Goal: Task Accomplishment & Management: Manage account settings

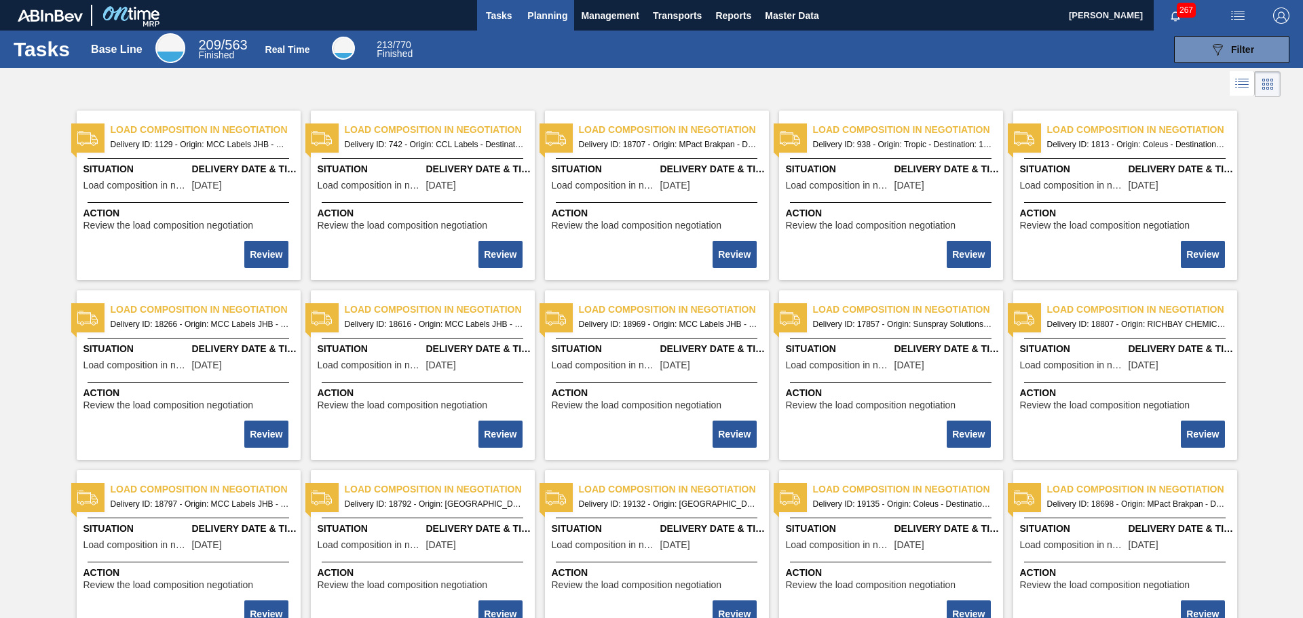
click at [571, 10] on button "Planning" at bounding box center [547, 15] width 54 height 31
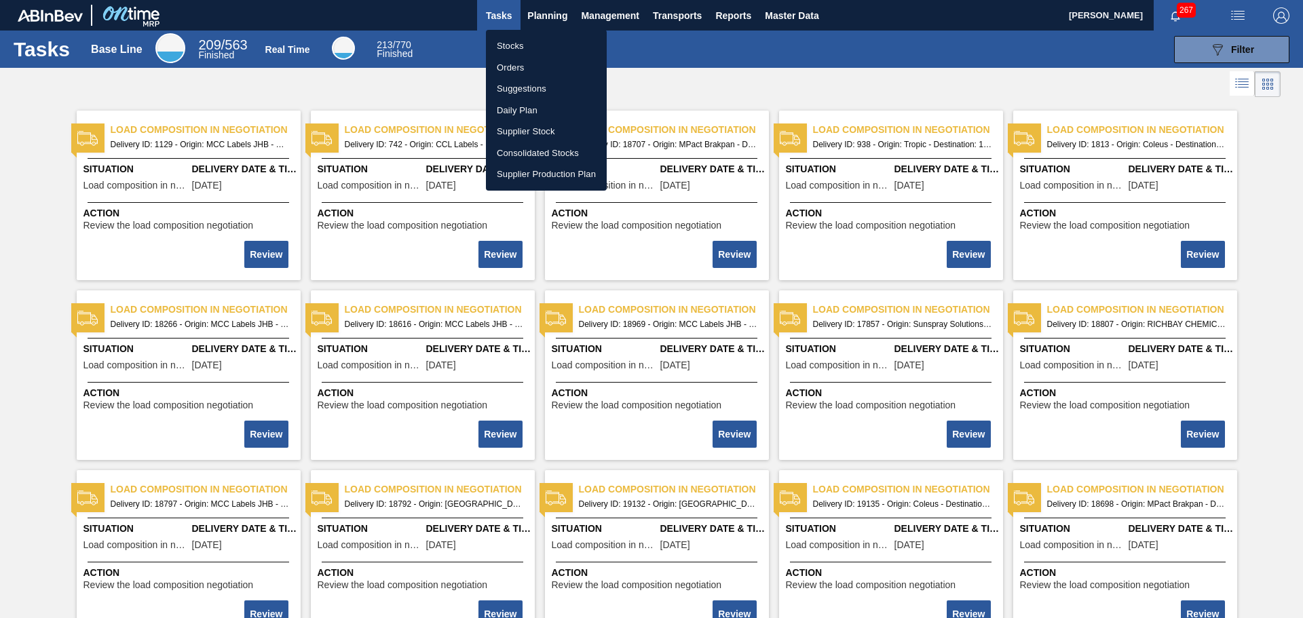
click at [1245, 7] on div at bounding box center [651, 309] width 1303 height 618
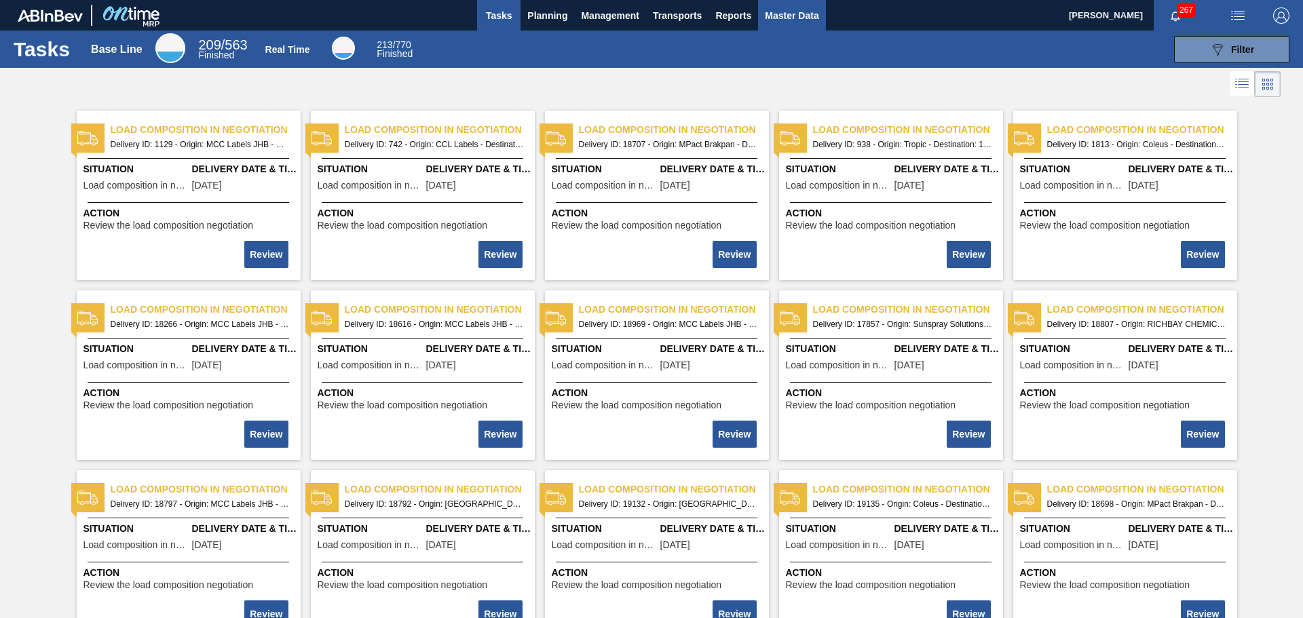
drag, startPoint x: 748, startPoint y: 3, endPoint x: 768, endPoint y: 7, distance: 20.9
click at [748, 3] on button "Reports" at bounding box center [733, 15] width 50 height 31
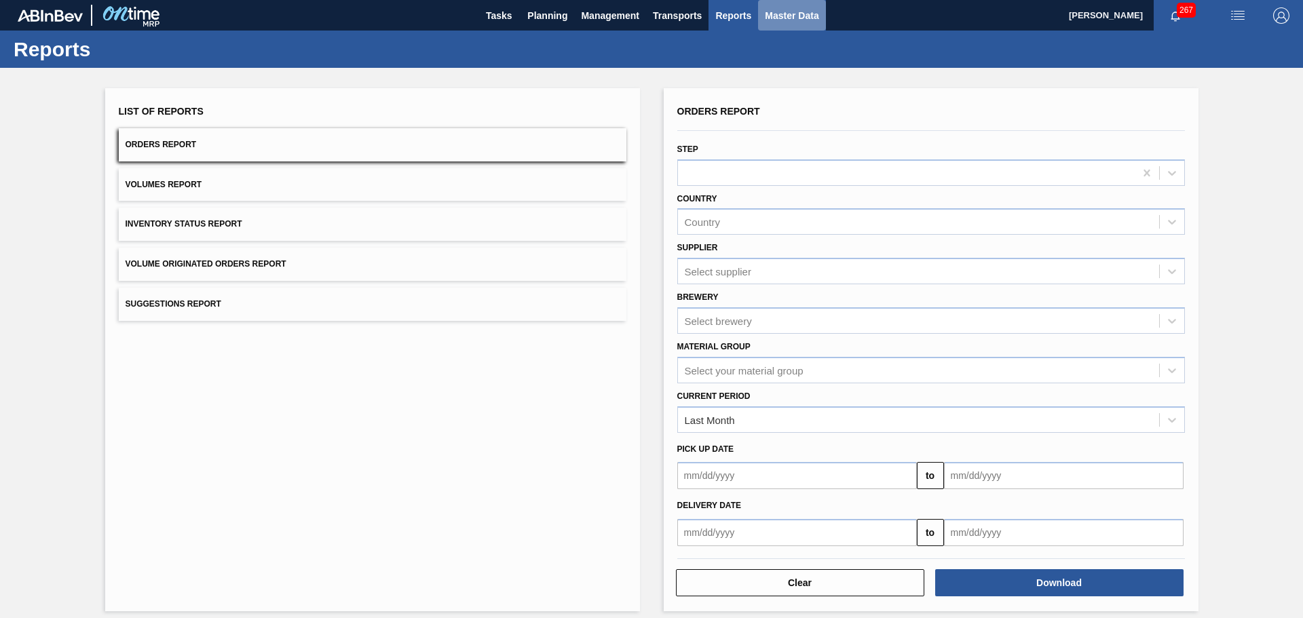
click at [784, 12] on span "Master Data" at bounding box center [792, 15] width 54 height 16
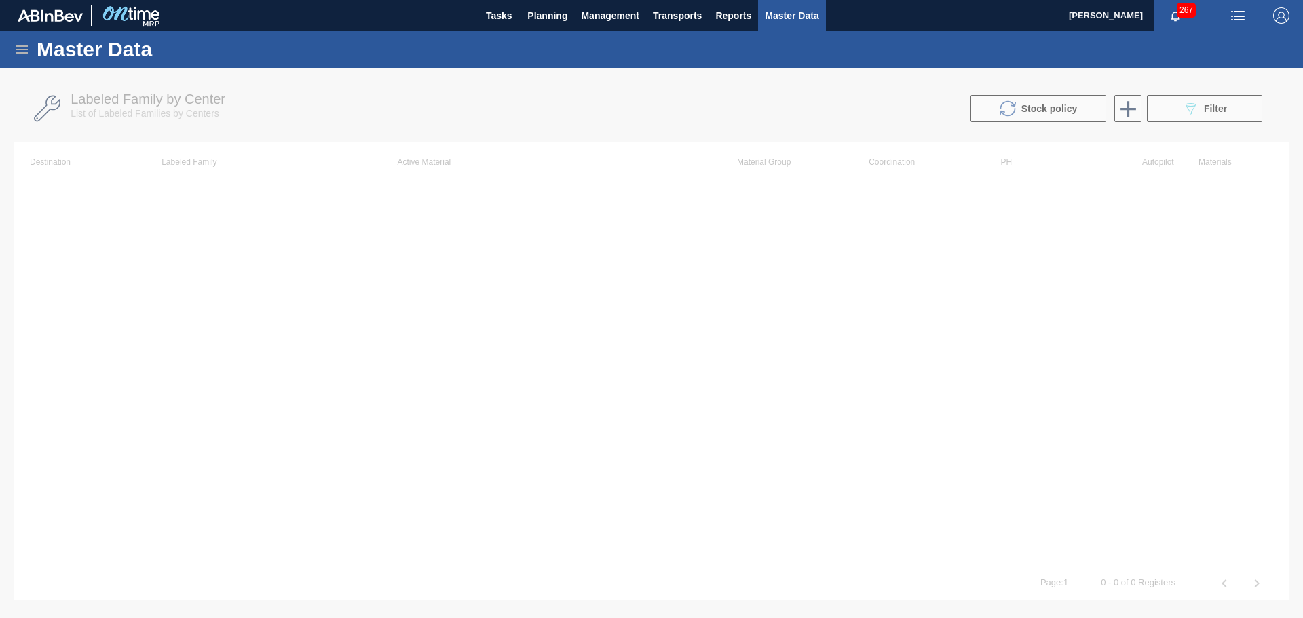
click at [12, 47] on div "Master Data" at bounding box center [651, 49] width 1303 height 37
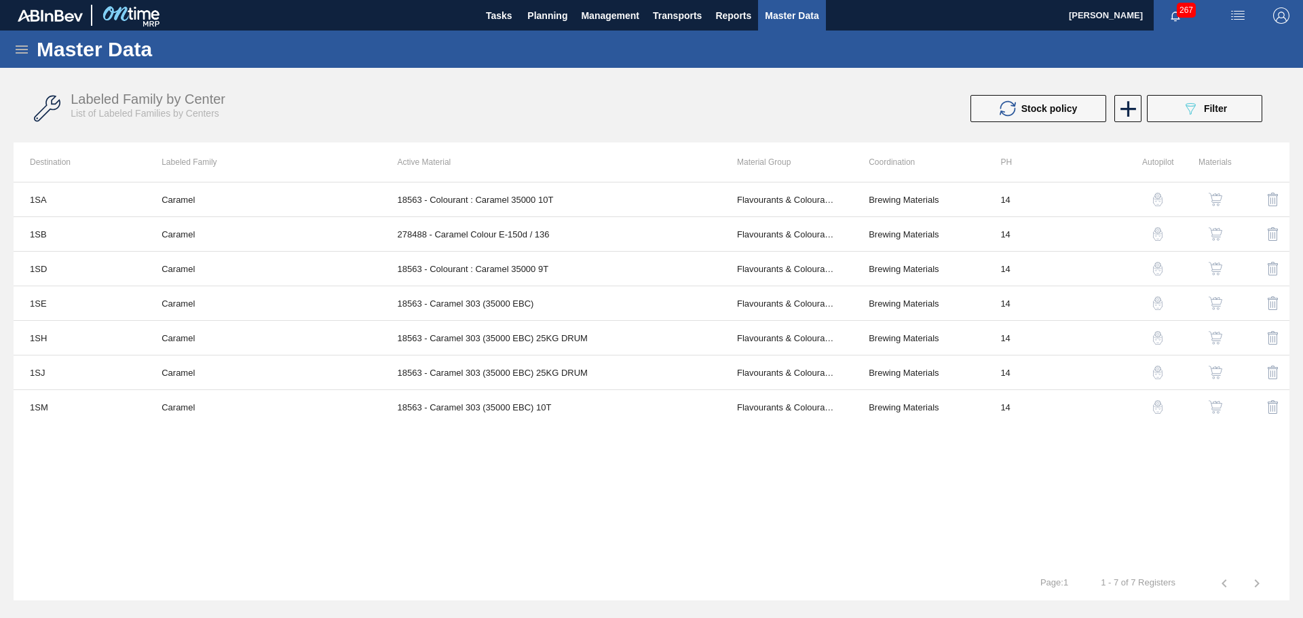
click at [19, 52] on icon at bounding box center [22, 49] width 12 height 8
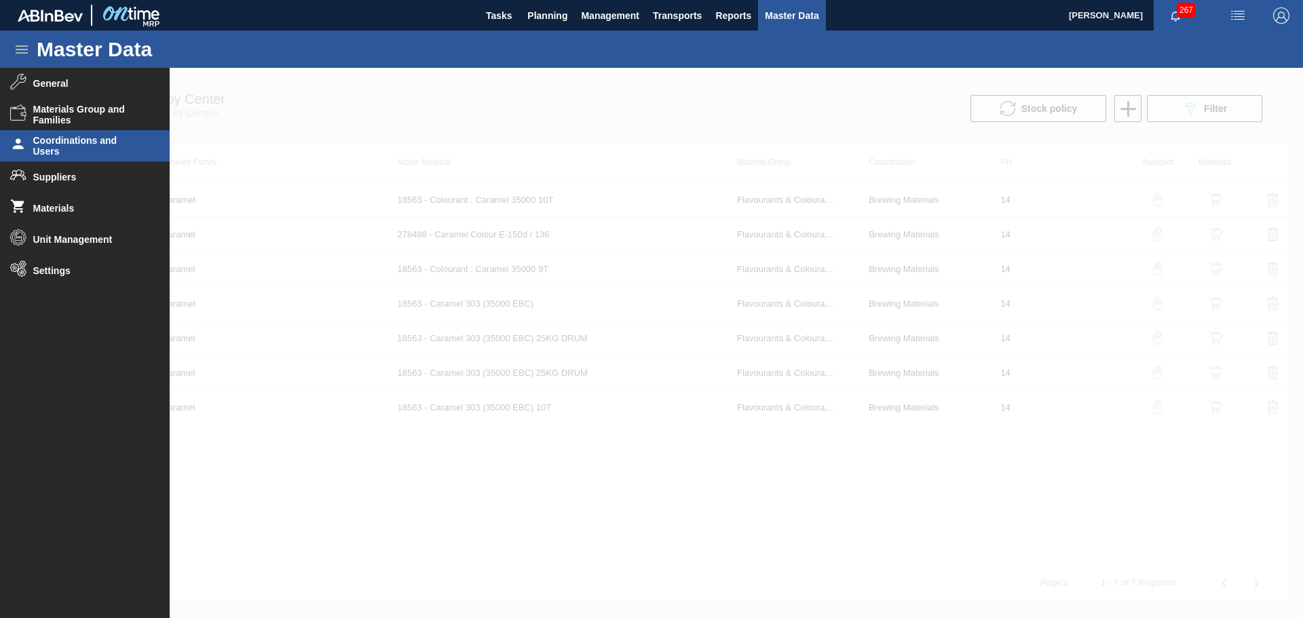
click at [69, 140] on span "Coordinations and Users" at bounding box center [89, 146] width 112 height 22
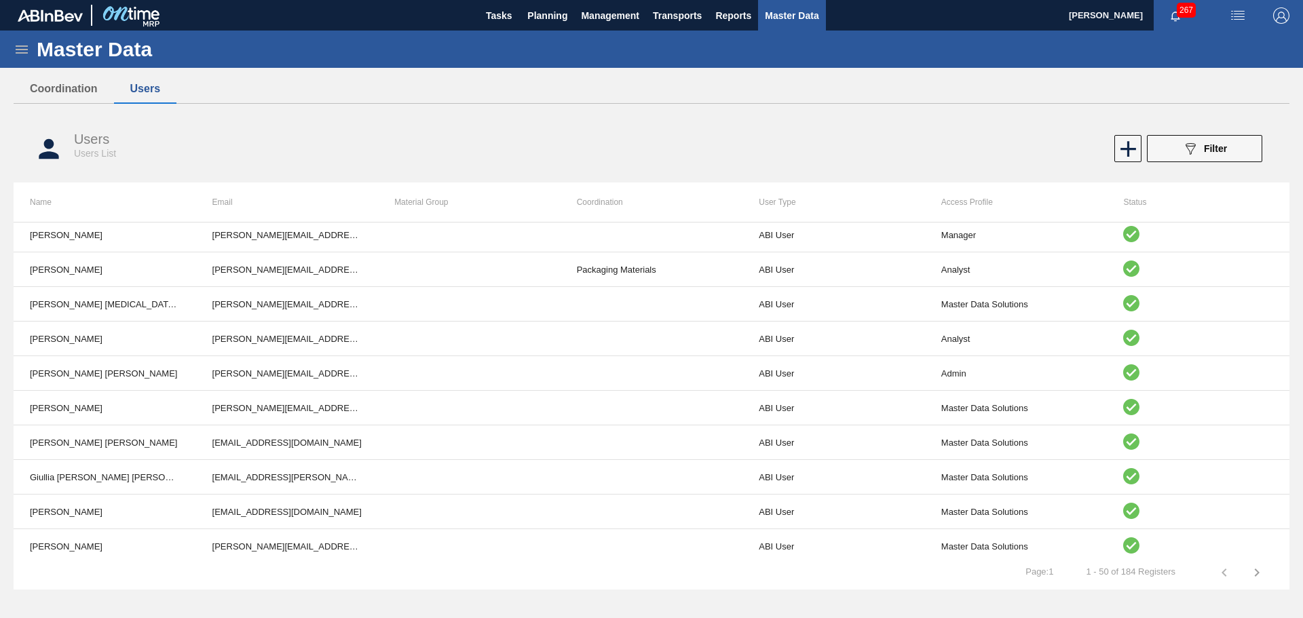
scroll to position [1397, 0]
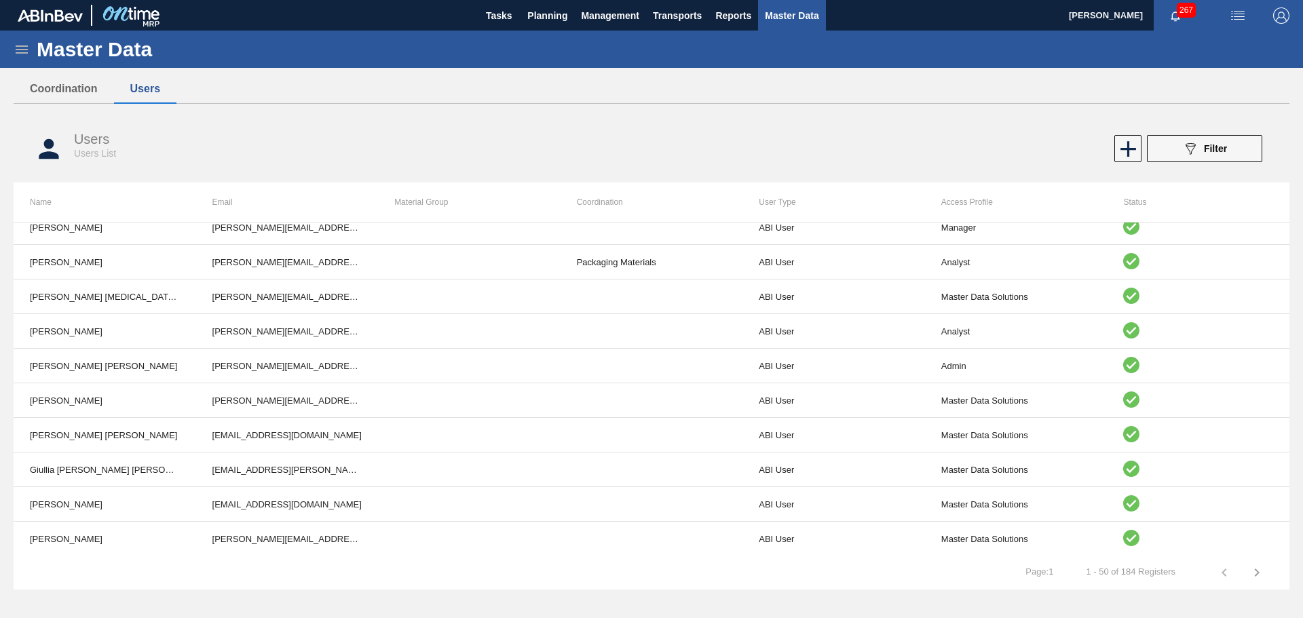
click at [1253, 574] on icon "button" at bounding box center [1257, 573] width 16 height 16
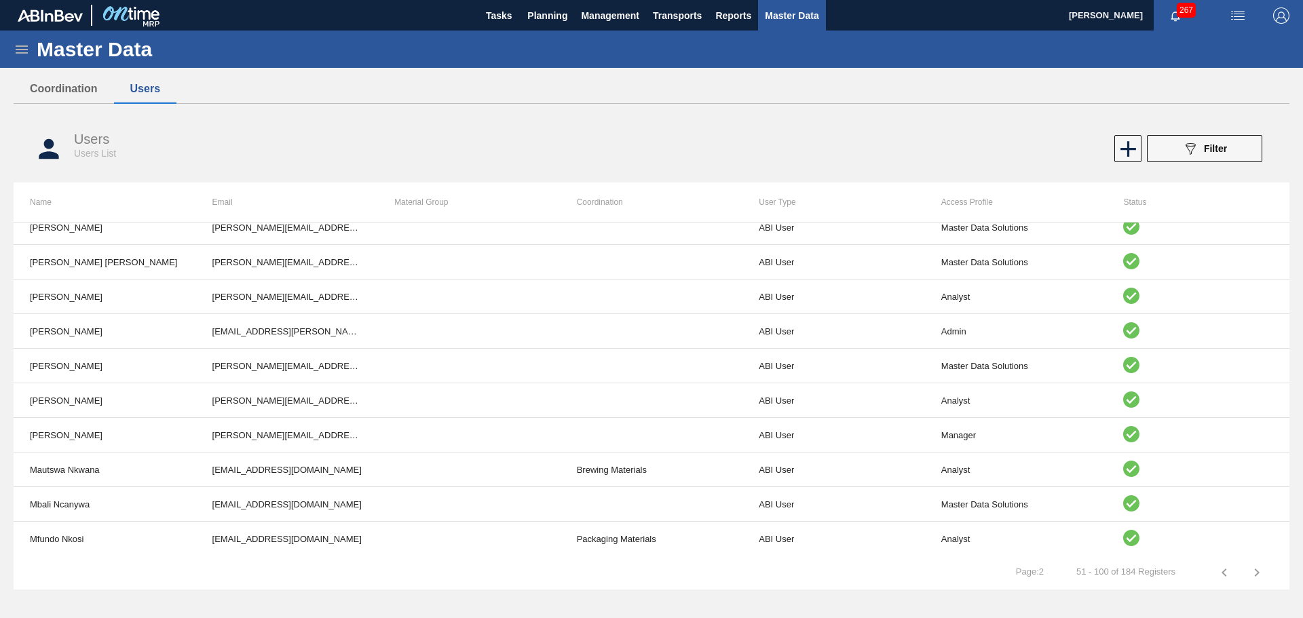
click at [1262, 572] on icon "button" at bounding box center [1257, 573] width 16 height 16
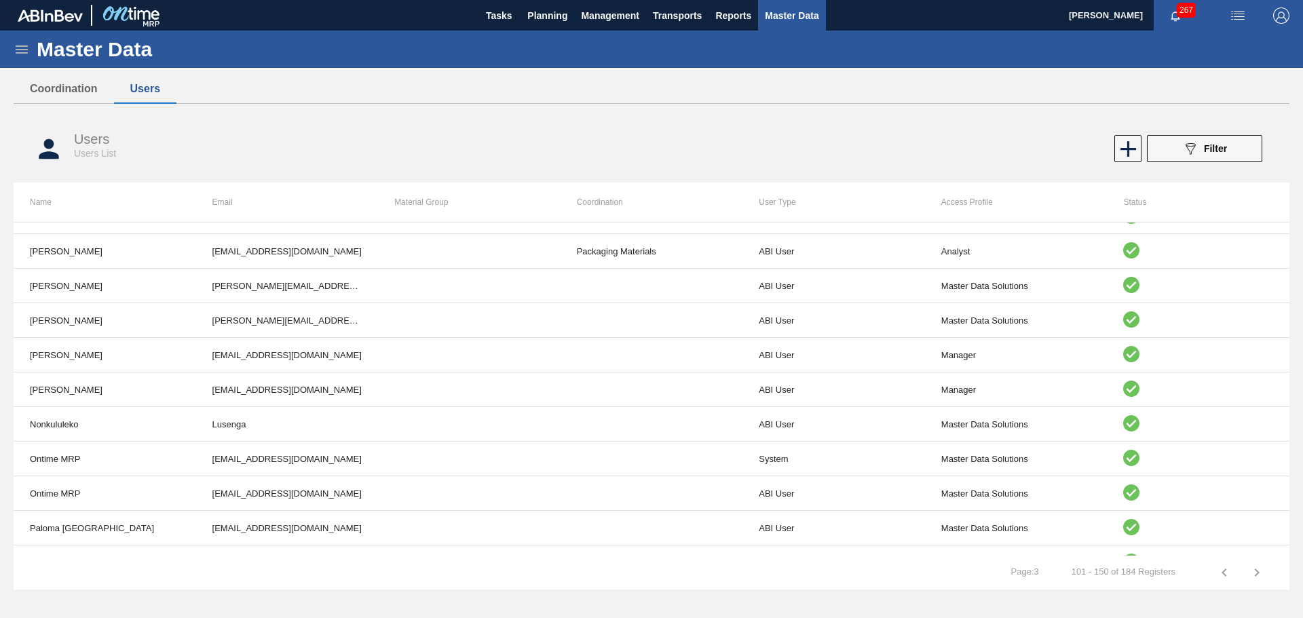
scroll to position [0, 0]
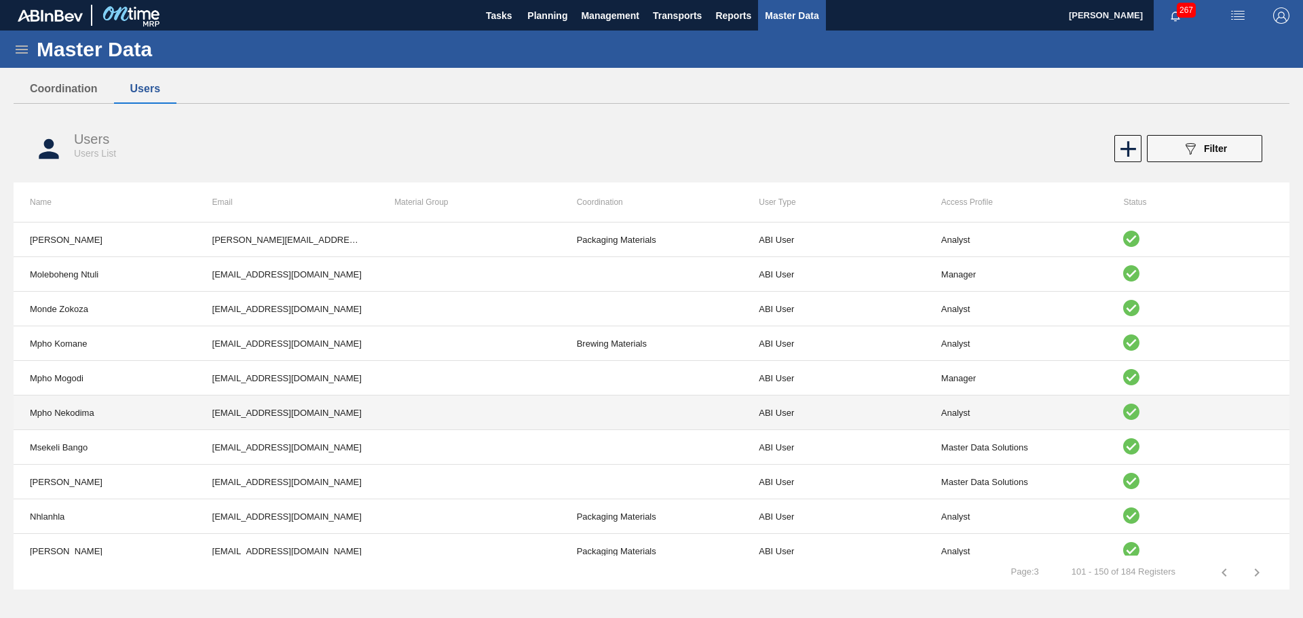
click at [1033, 411] on td "Analyst" at bounding box center [1016, 413] width 183 height 35
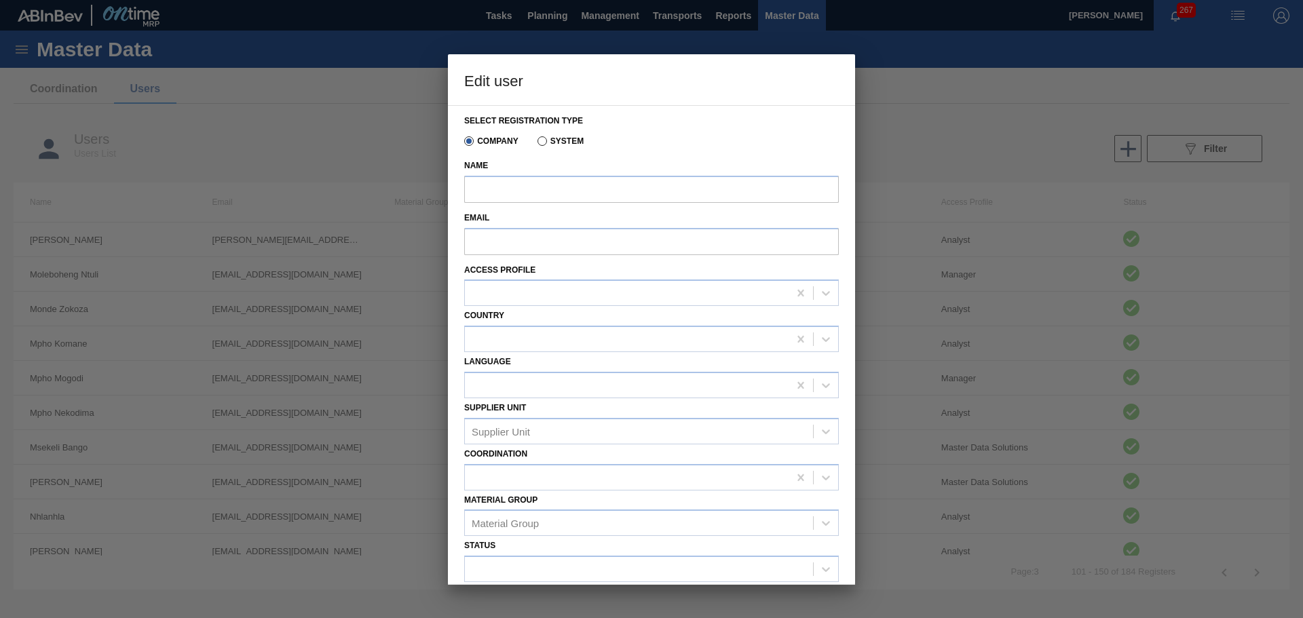
type input "Mpho Nekodima"
type input "[EMAIL_ADDRESS][DOMAIN_NAME]"
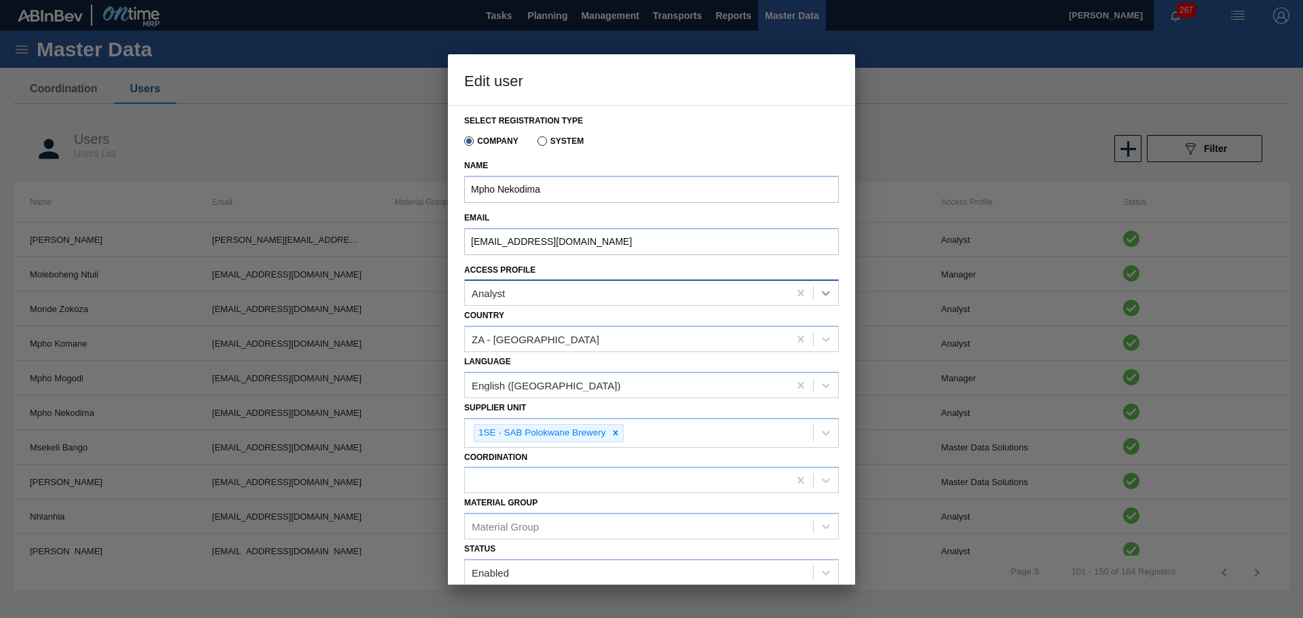
click at [822, 292] on icon at bounding box center [826, 293] width 14 height 14
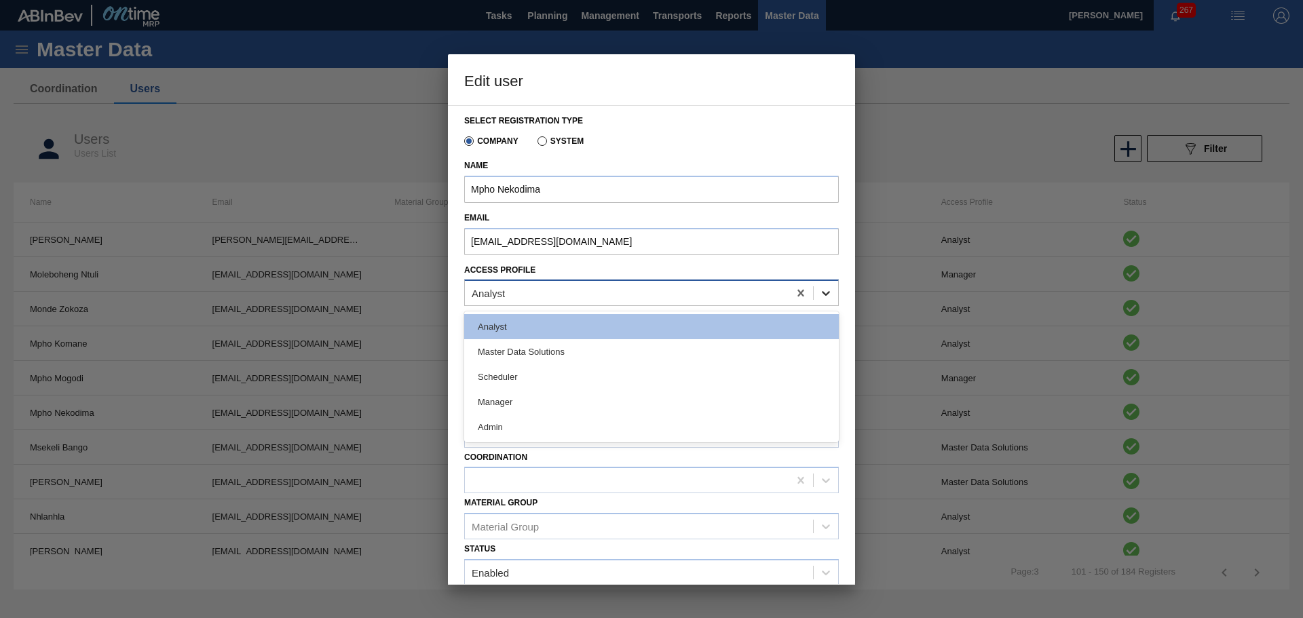
click at [826, 292] on icon at bounding box center [826, 294] width 8 height 5
click at [822, 292] on icon at bounding box center [826, 294] width 8 height 5
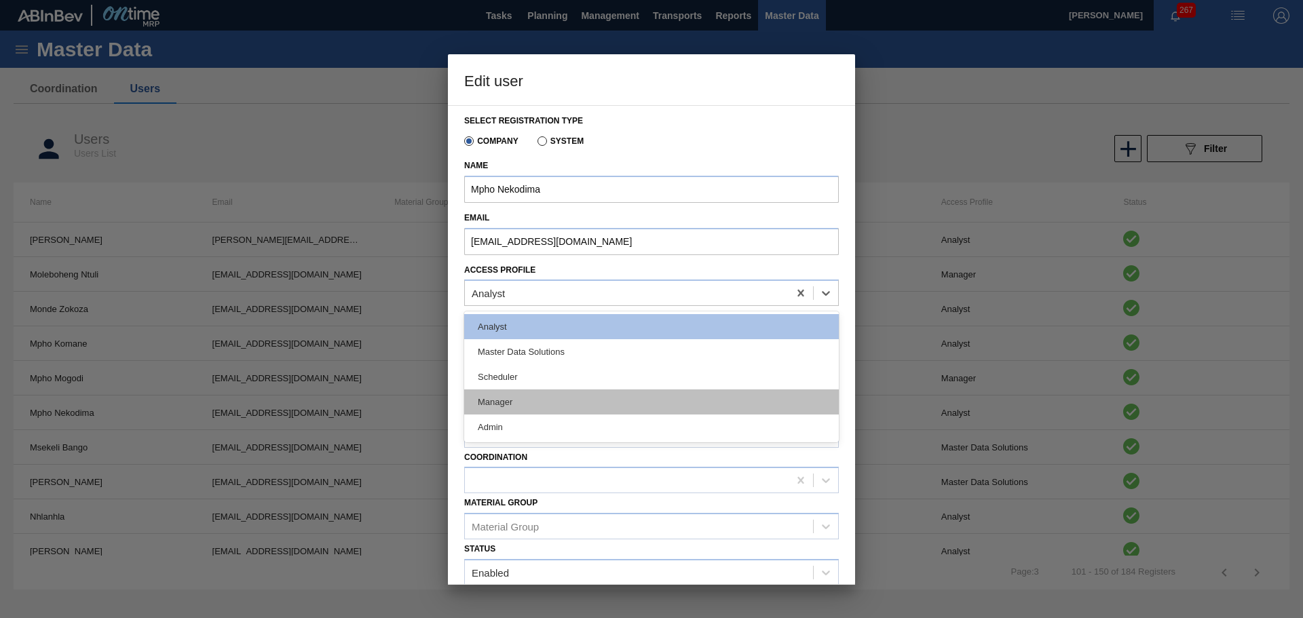
click at [675, 395] on div "Manager" at bounding box center [651, 402] width 375 height 25
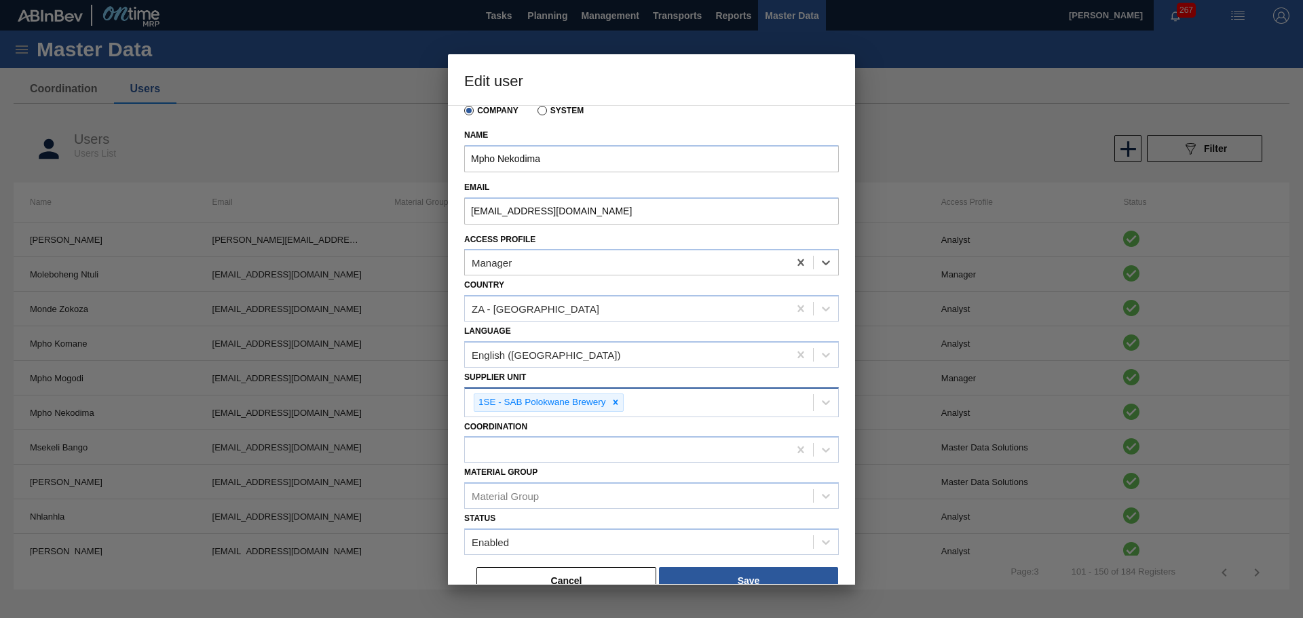
scroll to position [48, 0]
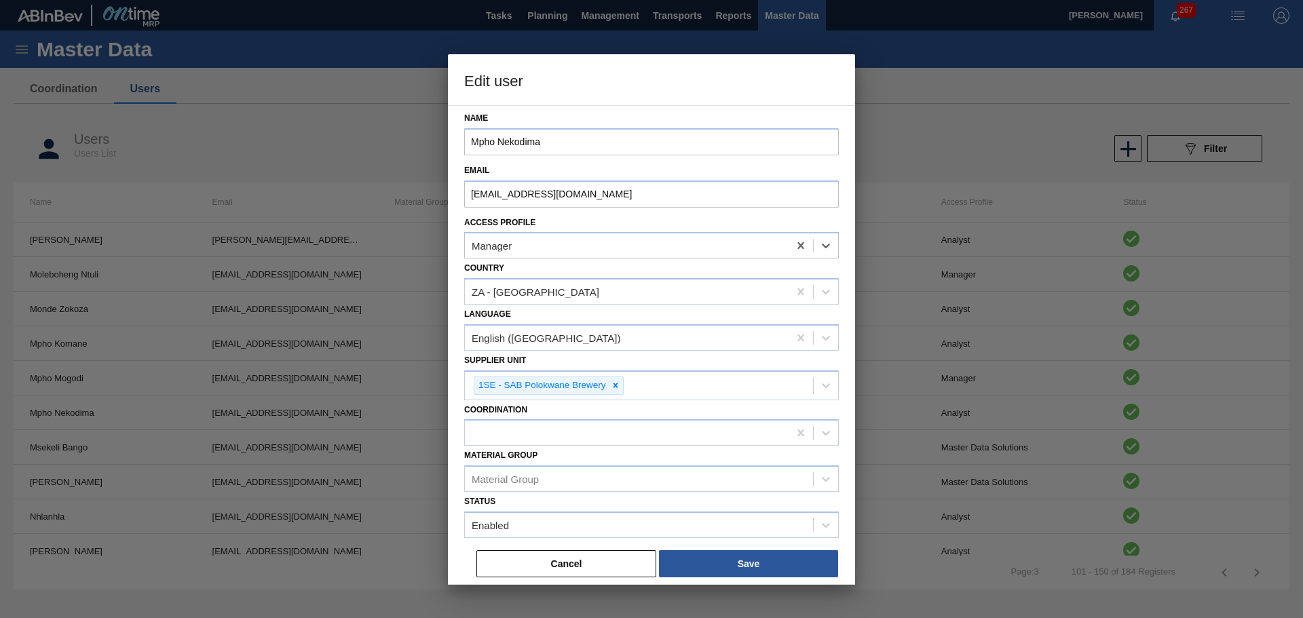
click at [583, 553] on button "Cancel" at bounding box center [566, 563] width 180 height 27
